Goal: Information Seeking & Learning: Learn about a topic

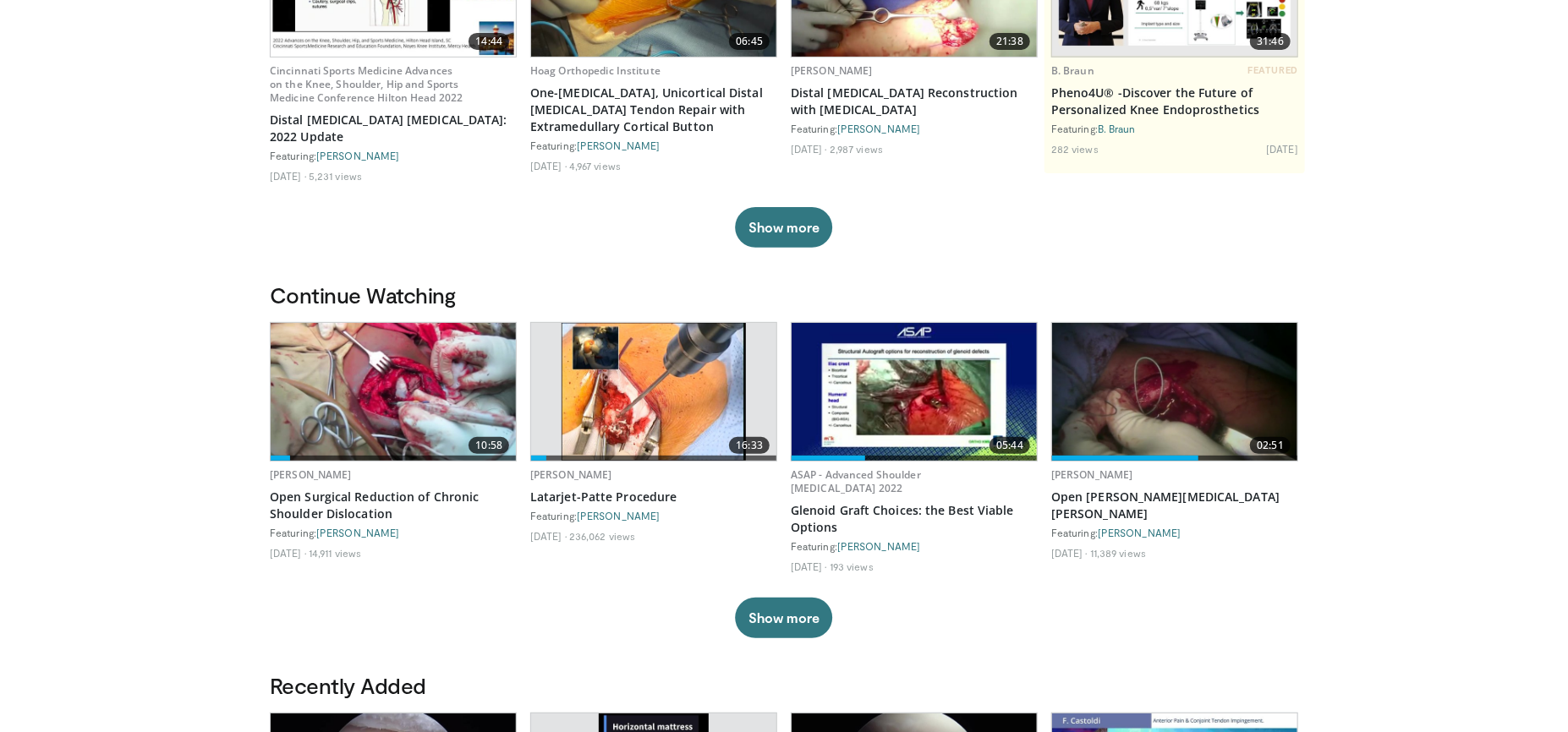
scroll to position [253, 0]
click at [1150, 418] on img at bounding box center [1174, 390] width 246 height 138
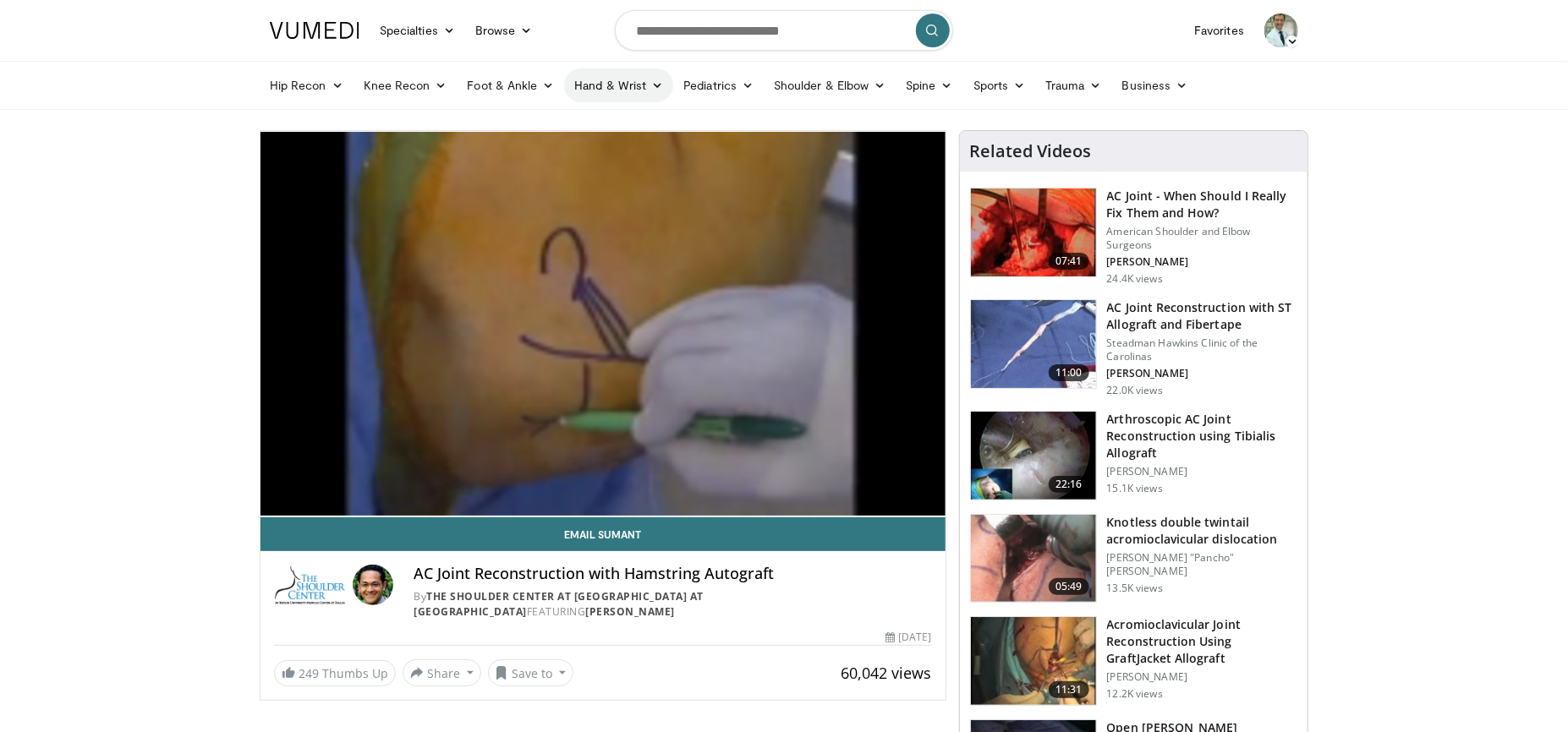
click at [622, 80] on link "Hand & Wrist" at bounding box center [618, 85] width 109 height 34
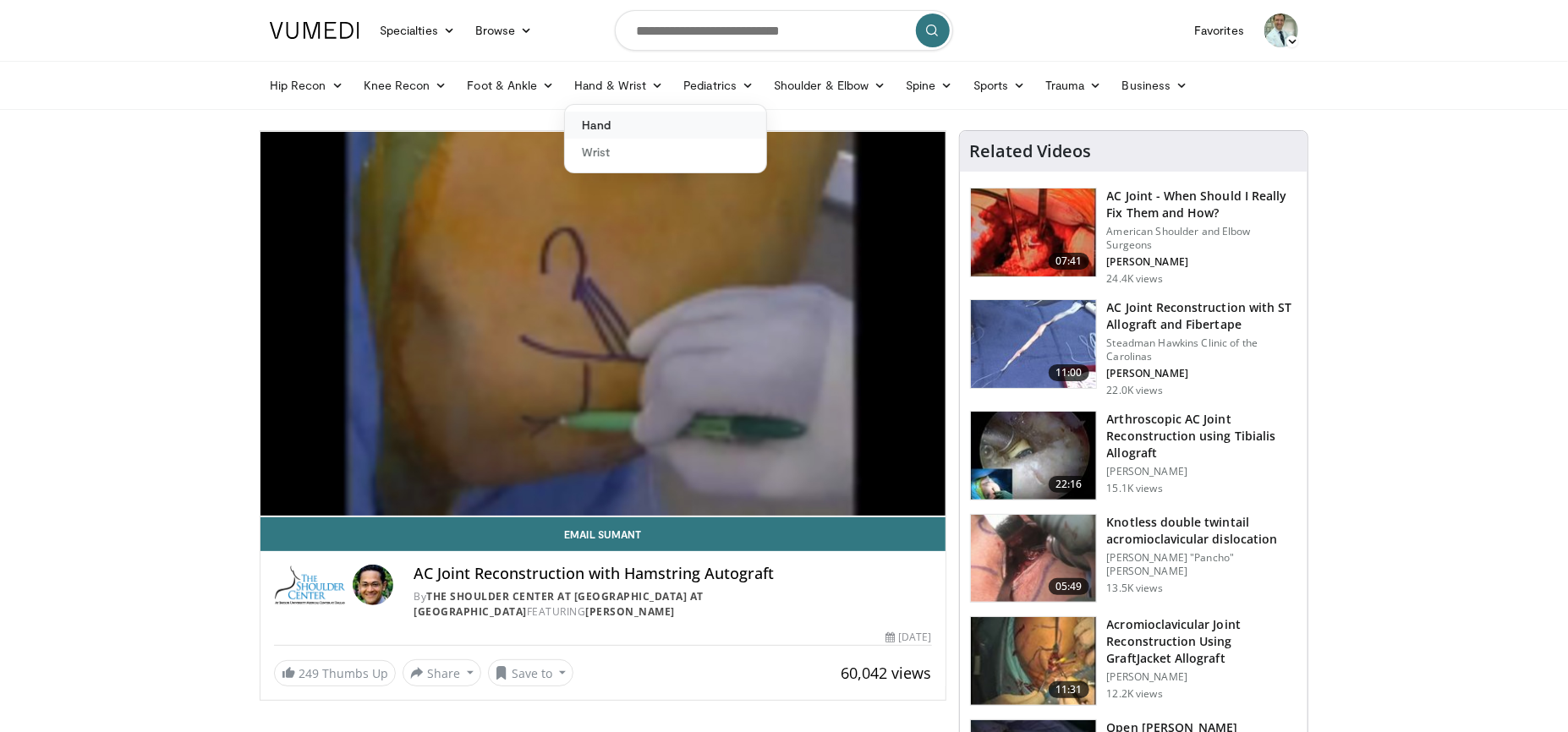
click at [592, 121] on link "Hand" at bounding box center [665, 125] width 201 height 27
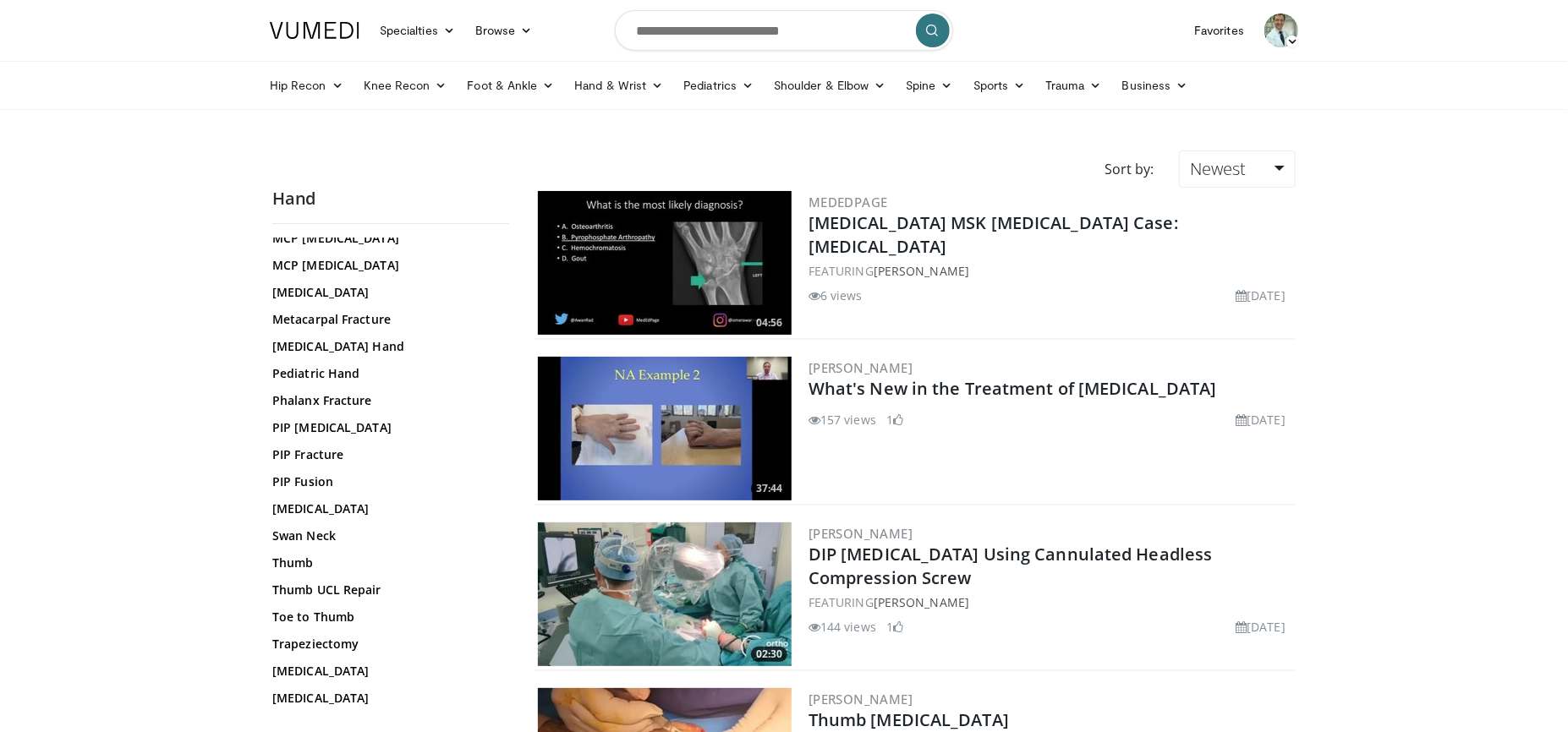
scroll to position [627, 0]
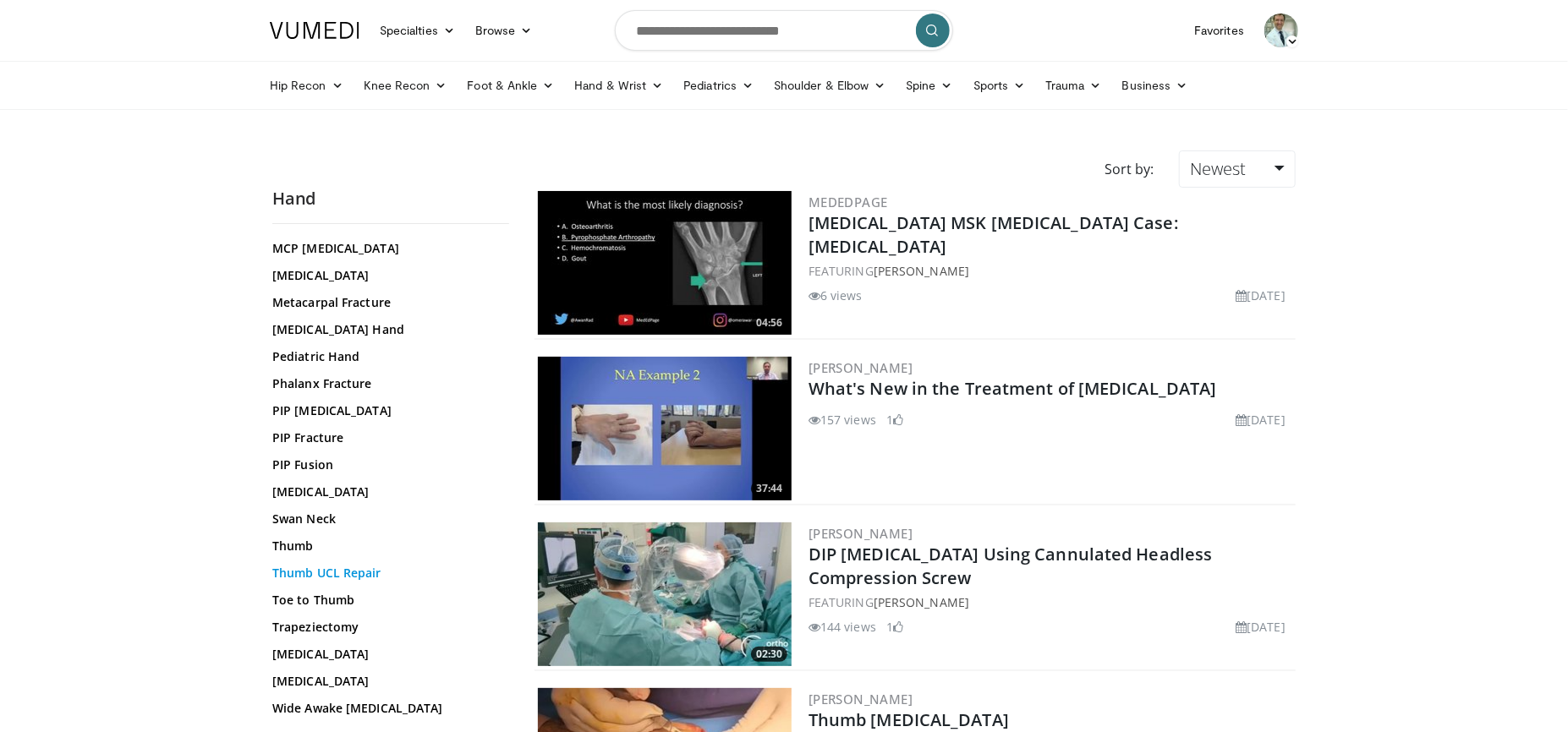
click at [350, 569] on link "Thumb UCL Repair" at bounding box center [386, 573] width 228 height 17
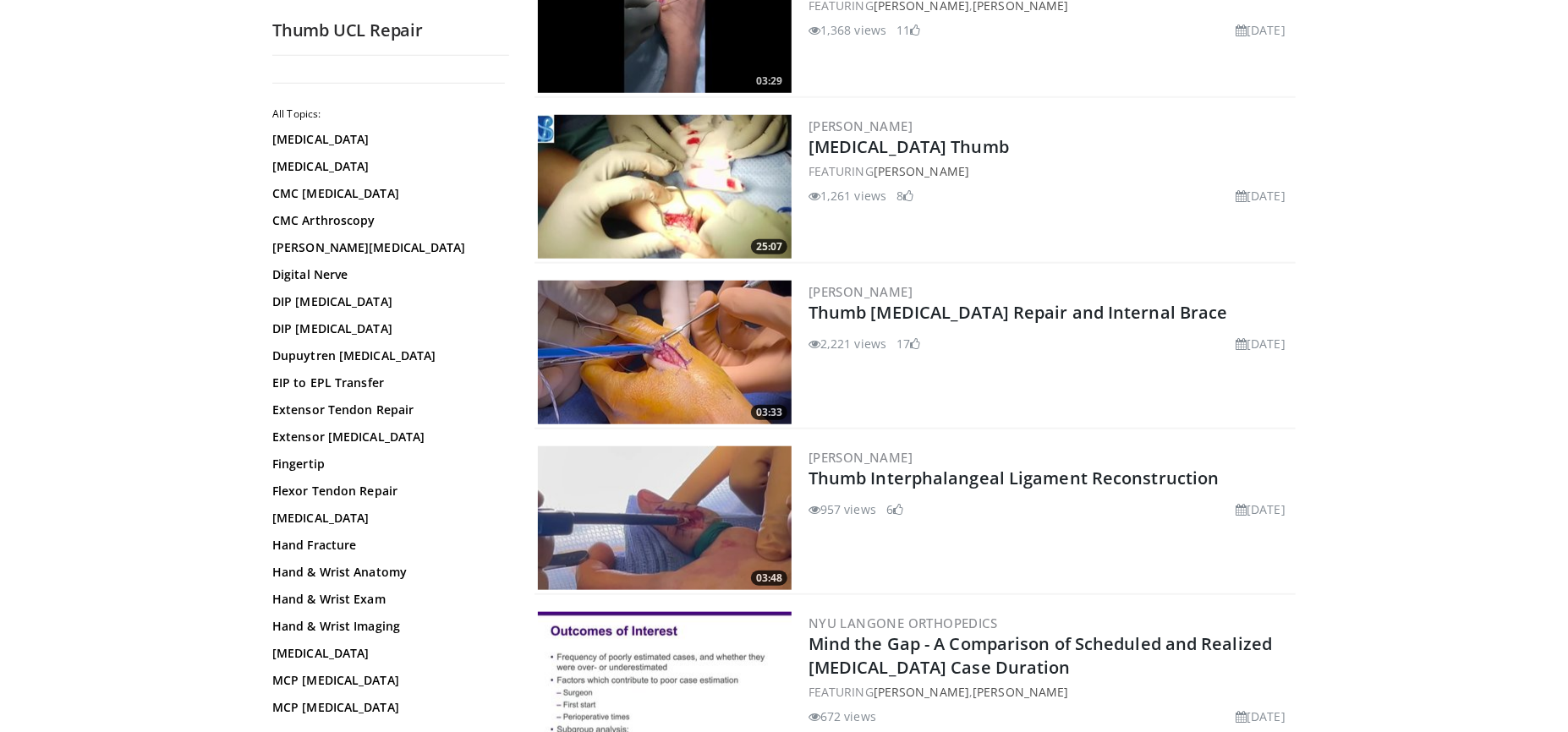
scroll to position [761, 0]
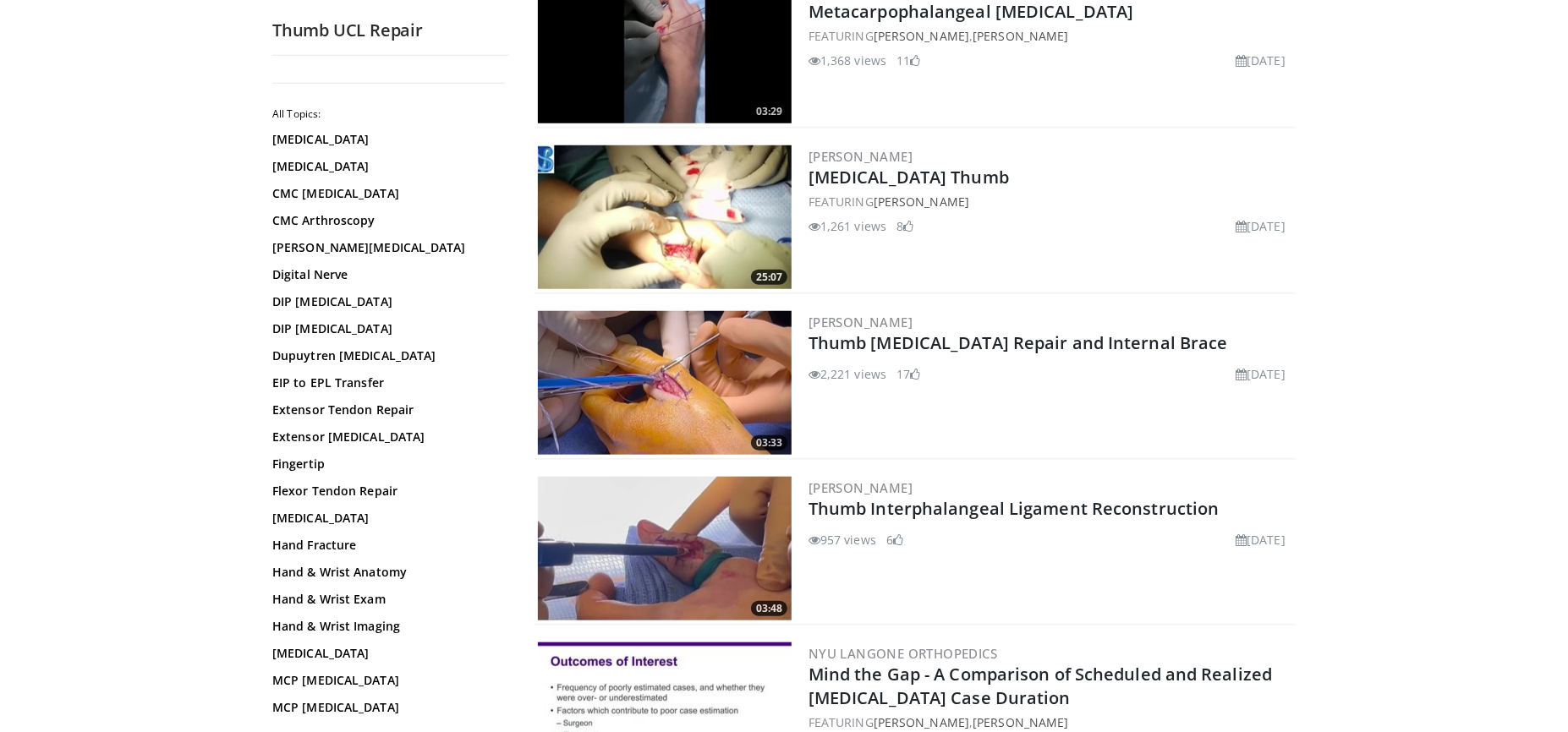
click at [710, 329] on img at bounding box center [664, 382] width 253 height 144
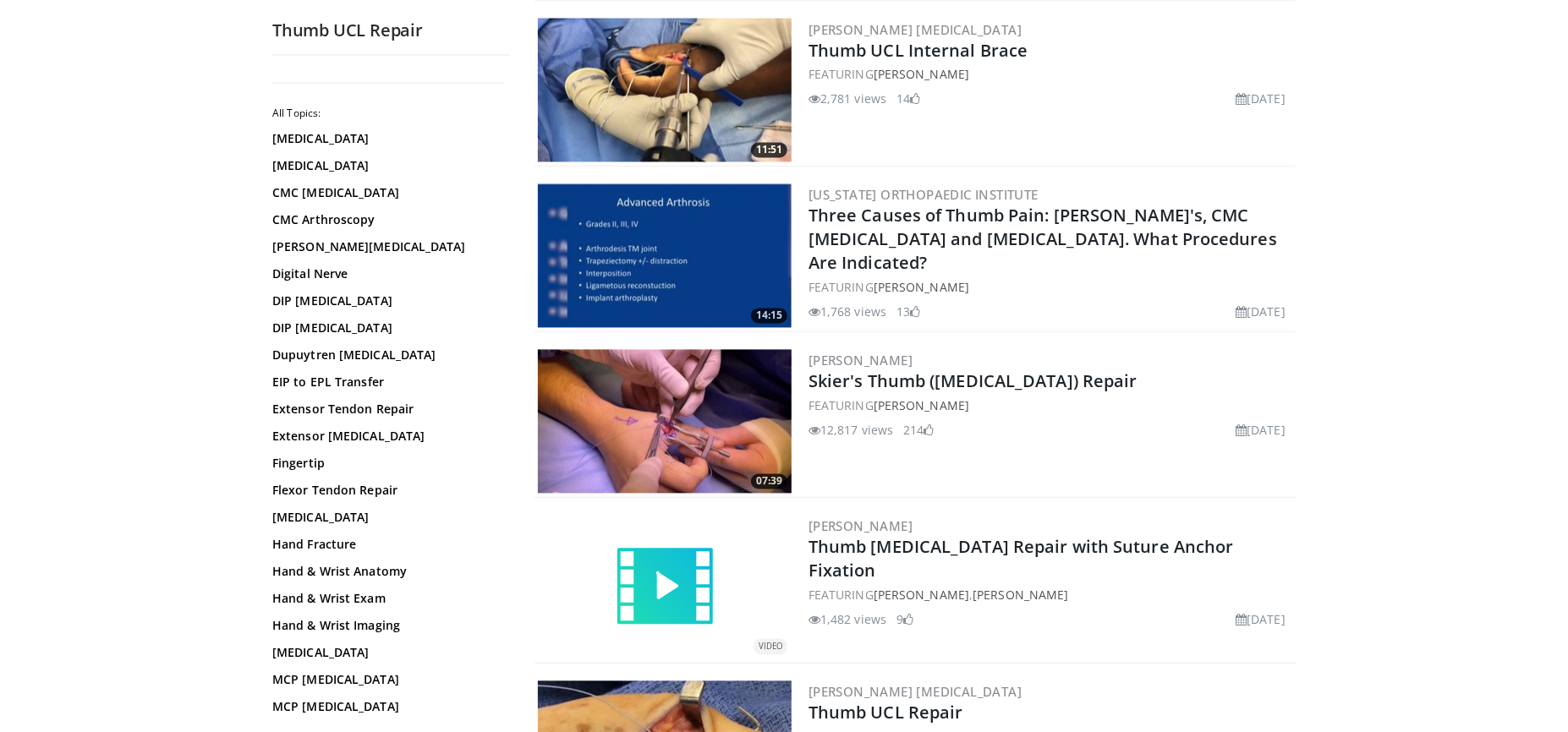
scroll to position [1860, 0]
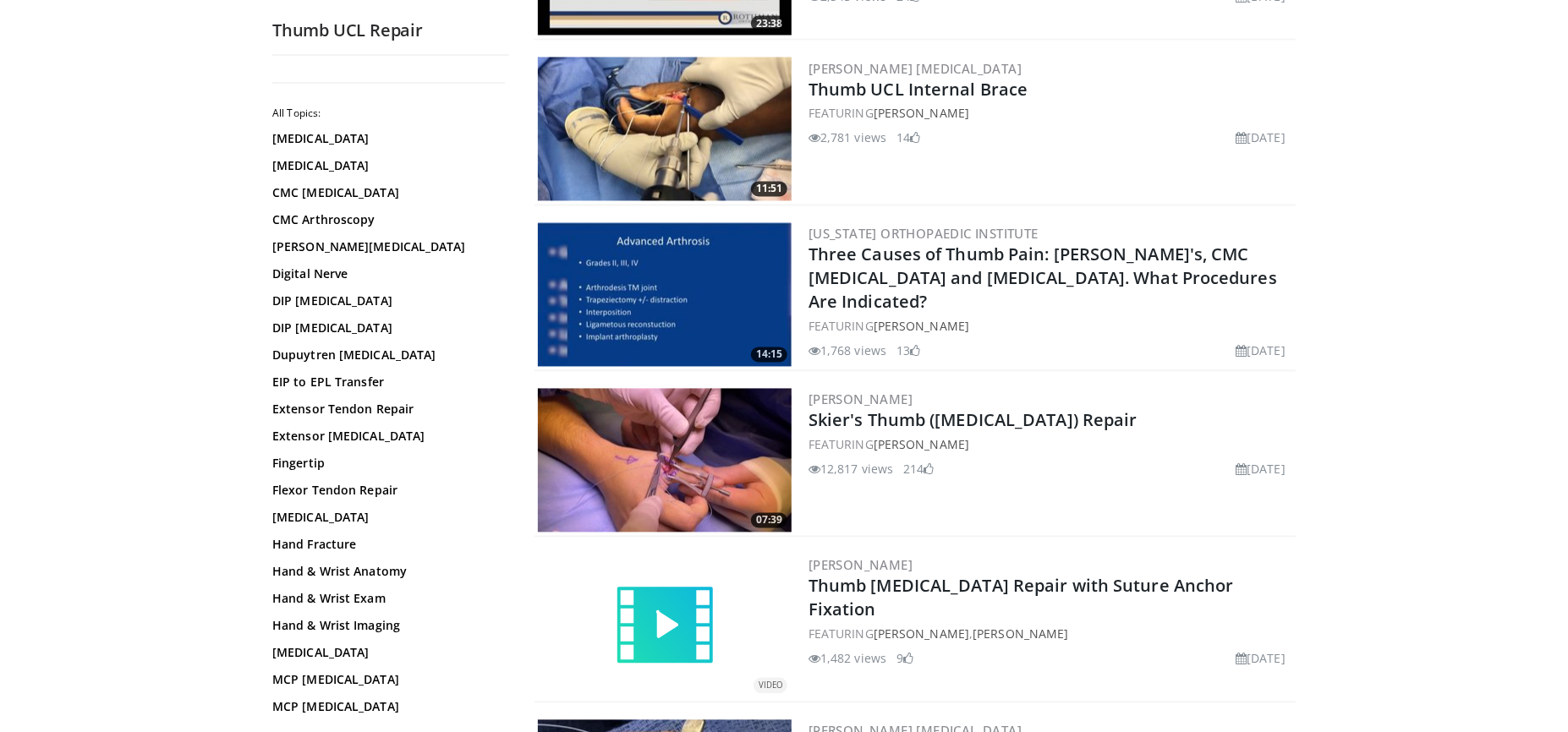
click at [690, 409] on img at bounding box center [664, 460] width 253 height 144
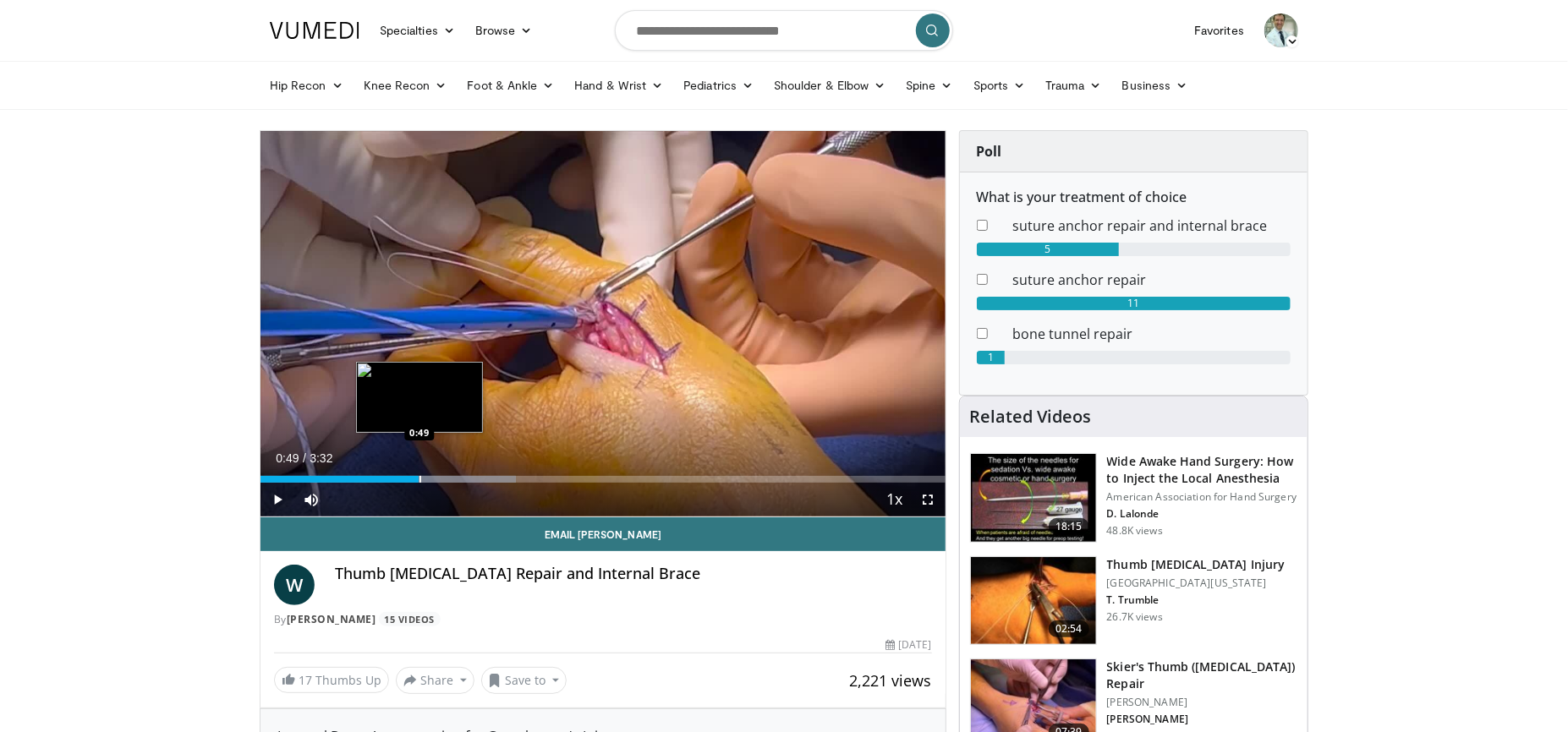
drag, startPoint x: 618, startPoint y: 480, endPoint x: 418, endPoint y: 475, distance: 200.1
click at [419, 476] on div "Progress Bar" at bounding box center [420, 479] width 2 height 7
click at [363, 476] on div "Progress Bar" at bounding box center [364, 479] width 2 height 7
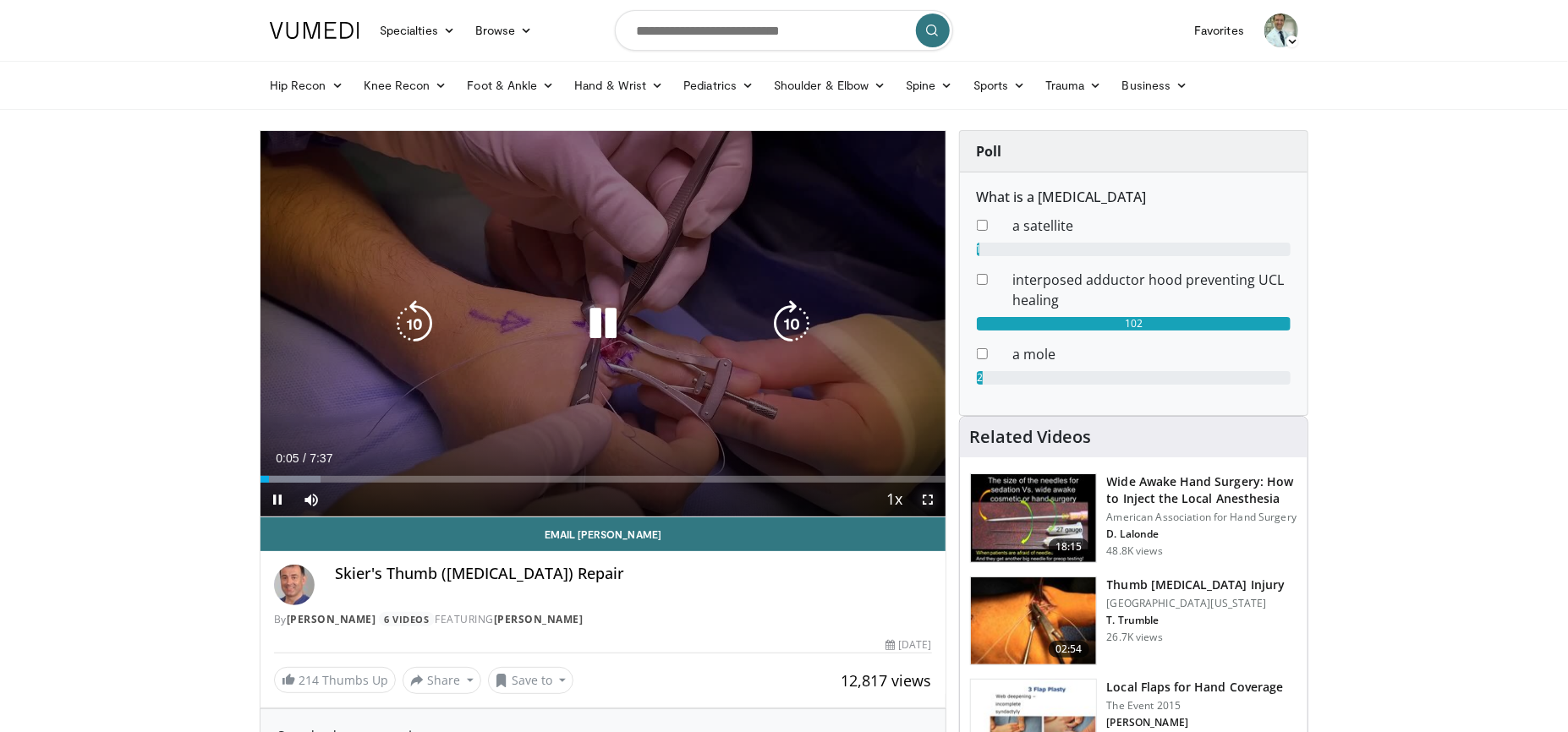
drag, startPoint x: 925, startPoint y: 500, endPoint x: 1058, endPoint y: 589, distance: 160.0
click at [925, 500] on span "Video Player" at bounding box center [928, 499] width 34 height 34
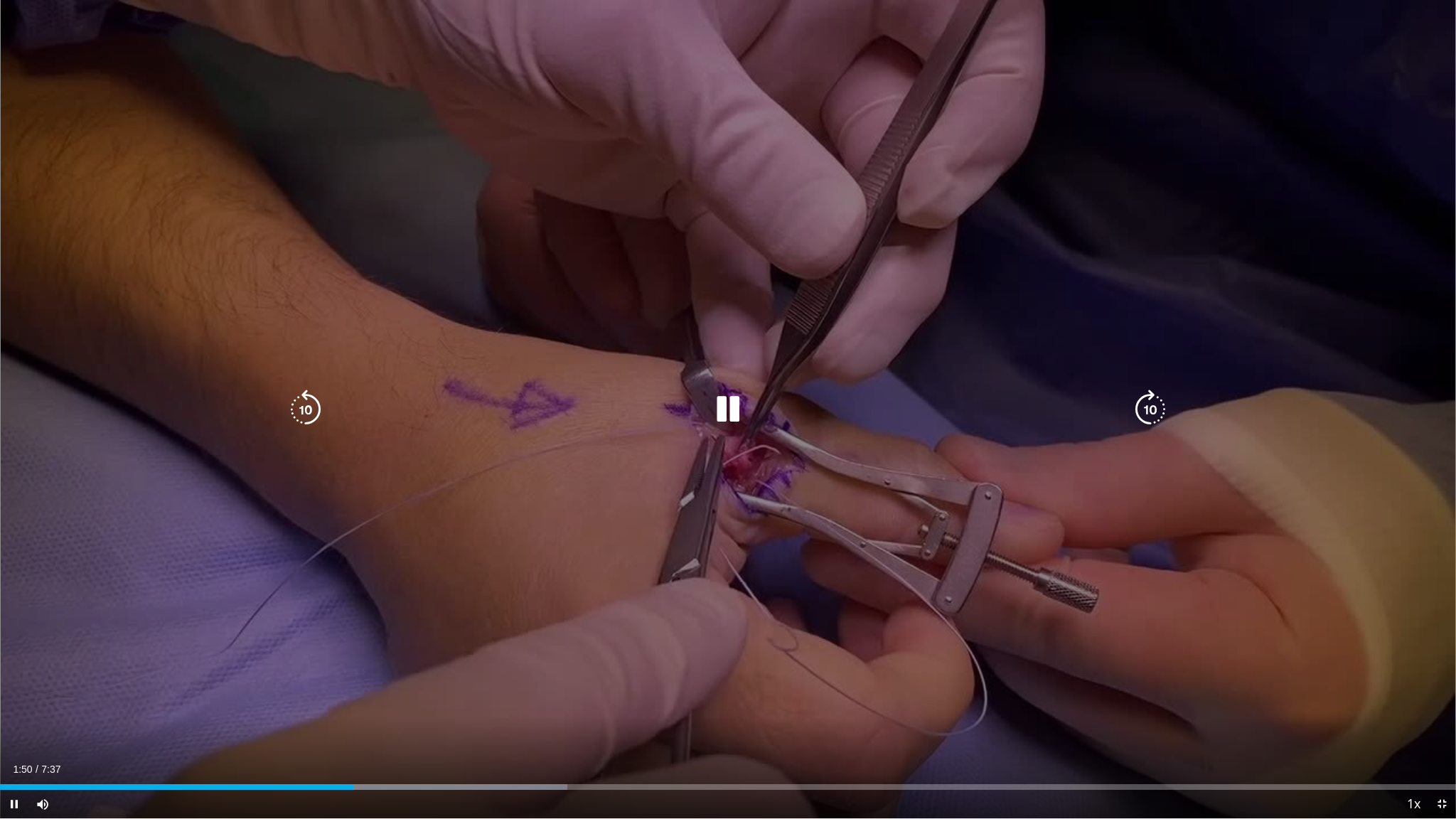
click at [1025, 126] on div "10 seconds Tap to unmute" at bounding box center [728, 409] width 1456 height 818
click at [998, 421] on div "Video Player" at bounding box center [728, 409] width 874 height 28
click at [966, 615] on div "10 seconds Tap to unmute" at bounding box center [728, 409] width 1456 height 818
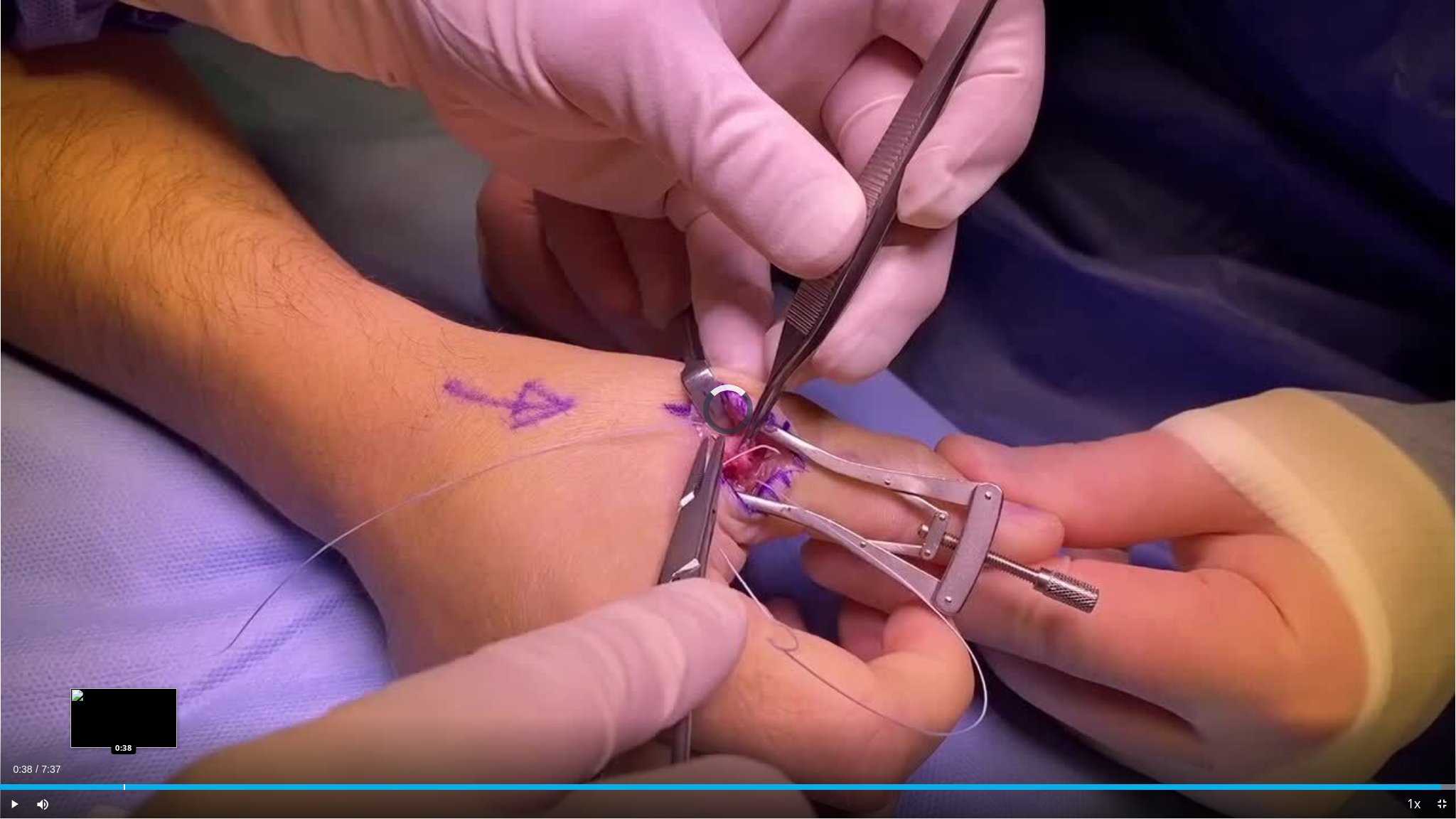
click at [122, 615] on div "7:33" at bounding box center [721, 787] width 1441 height 6
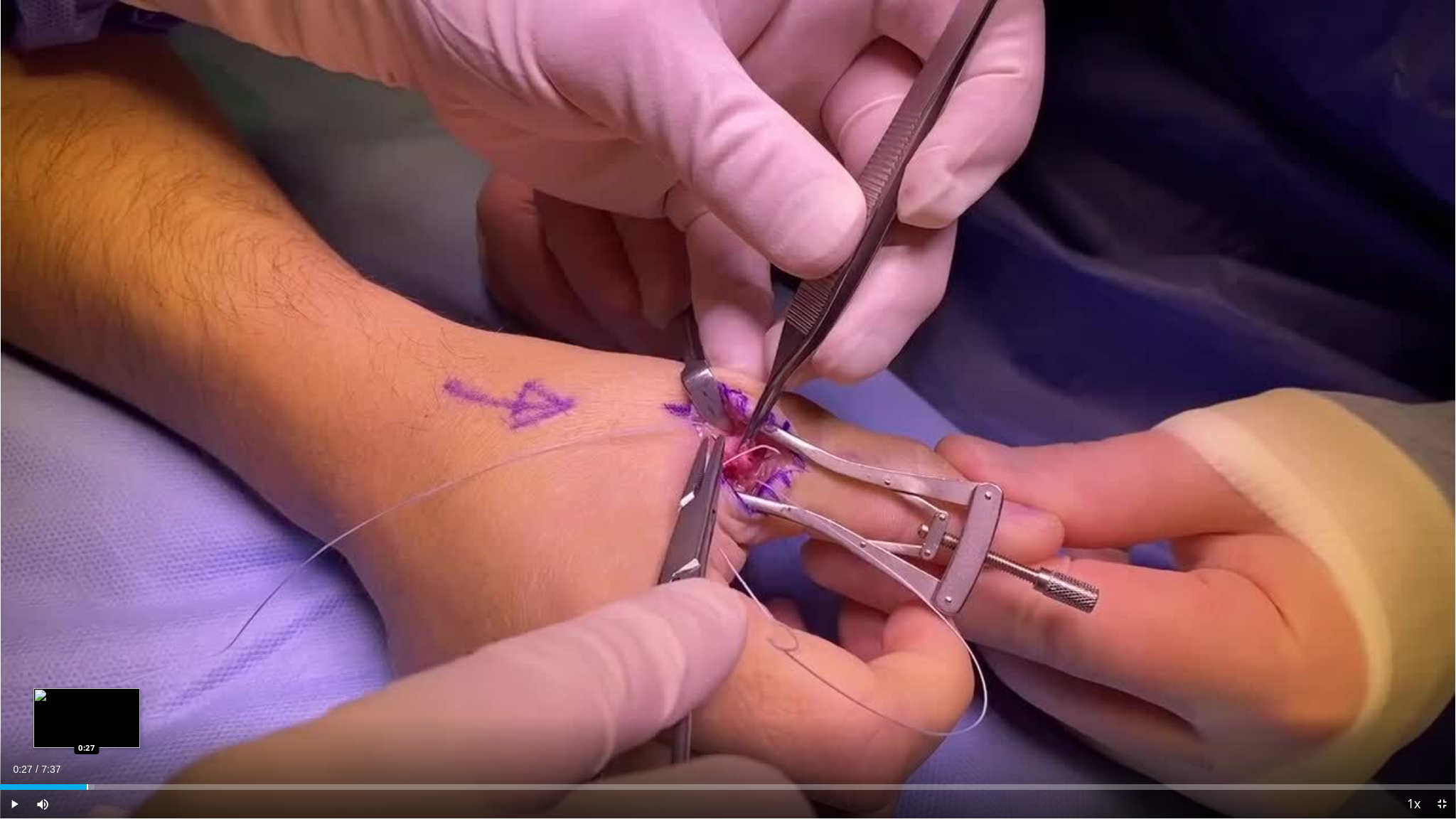
click at [87, 615] on div "Progress Bar" at bounding box center [87, 787] width 2 height 6
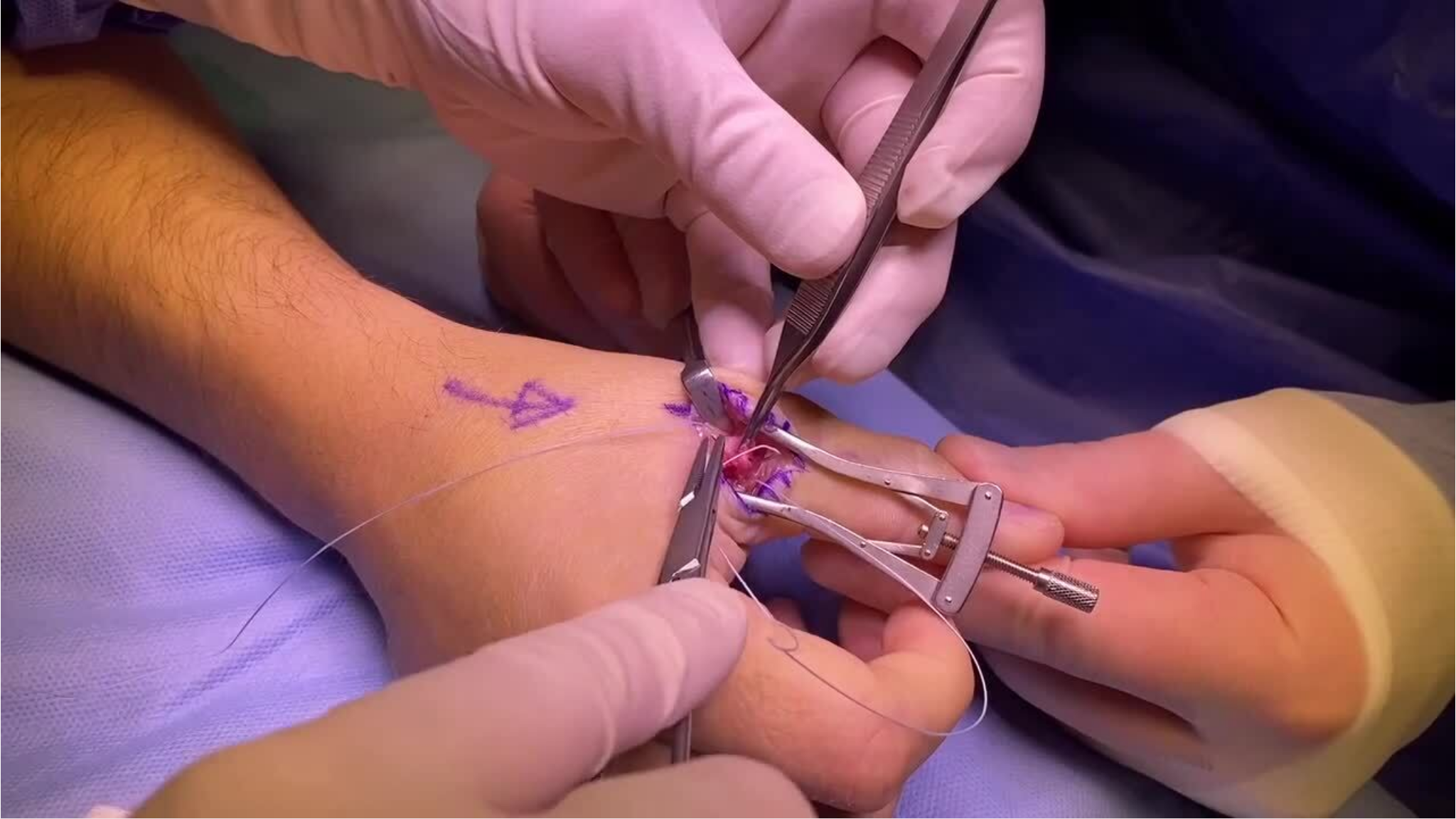
click at [222, 615] on div "Loaded : 41.14% 2:05 1:00" at bounding box center [728, 812] width 1456 height 14
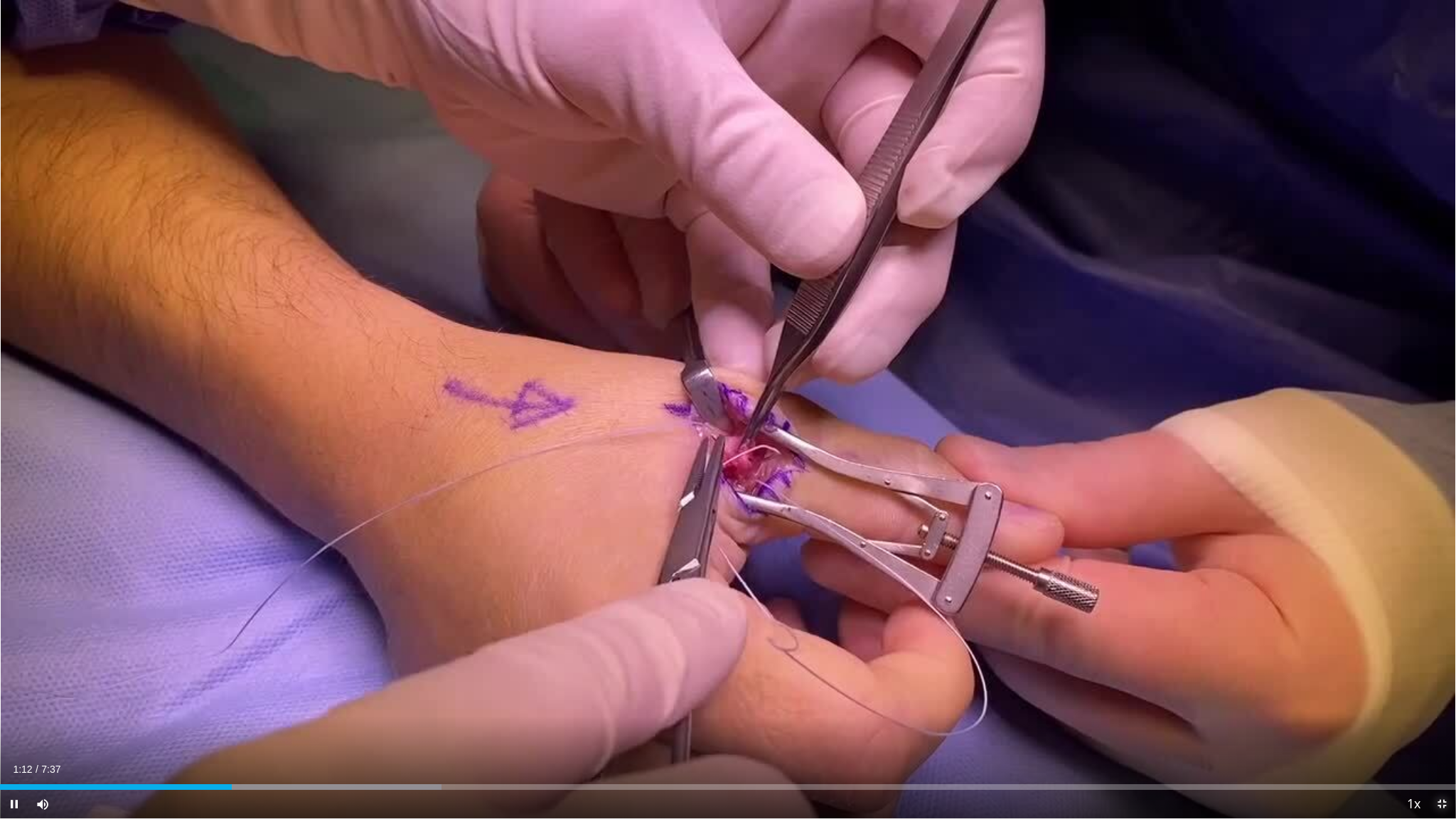
click at [1329, 615] on span "Video Player" at bounding box center [1441, 804] width 28 height 28
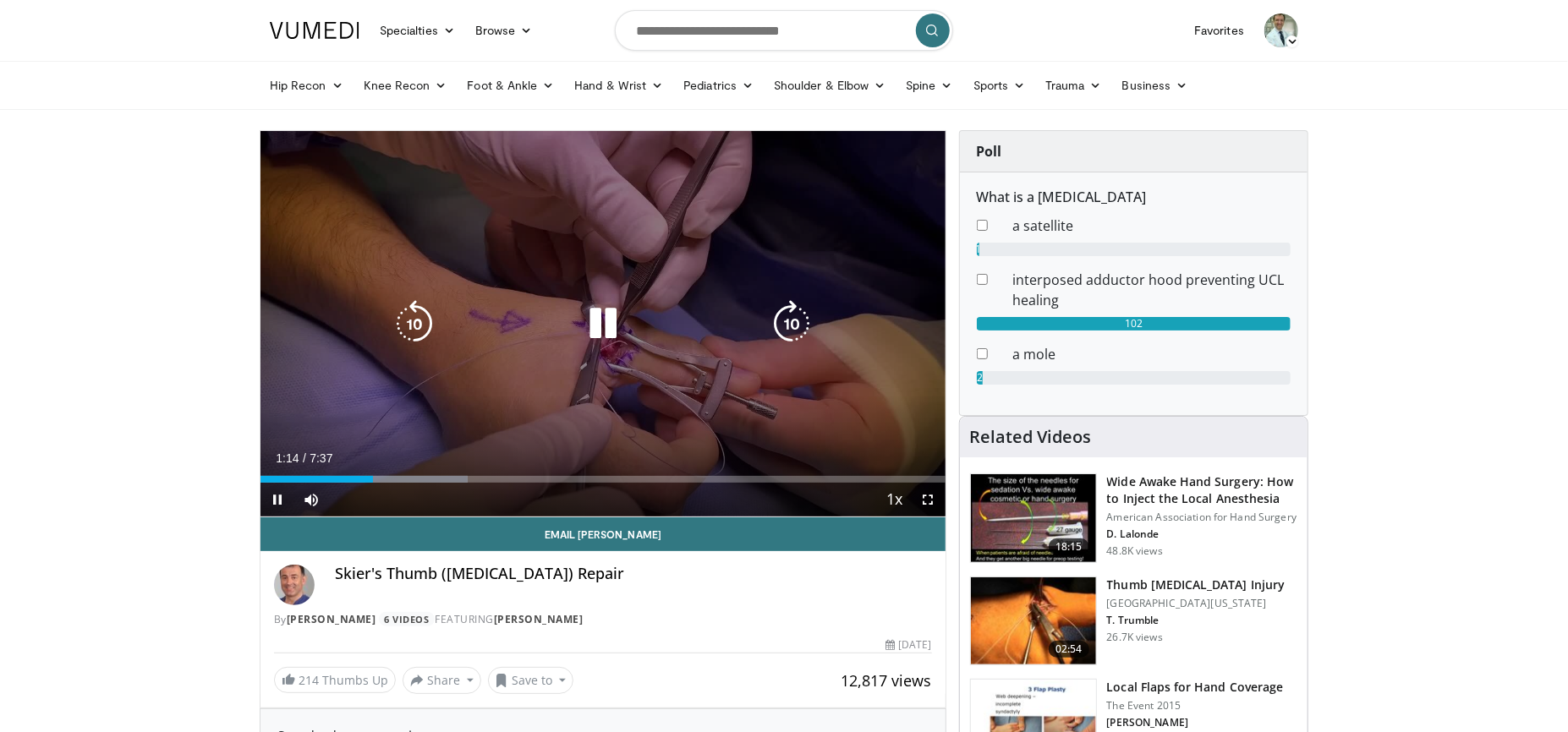
click at [602, 322] on icon "Video Player" at bounding box center [602, 324] width 47 height 47
